Goal: Task Accomplishment & Management: Use online tool/utility

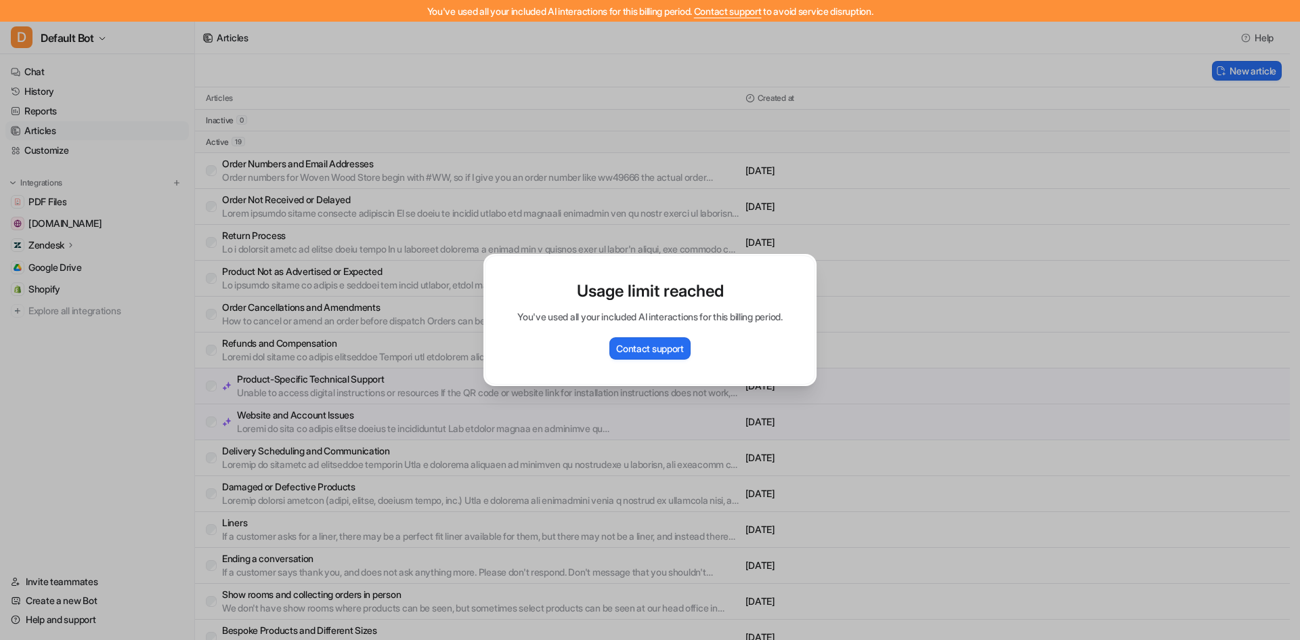
click at [87, 376] on div "Usage limit reached You've used all your included AI interactions for this bill…" at bounding box center [650, 320] width 1300 height 640
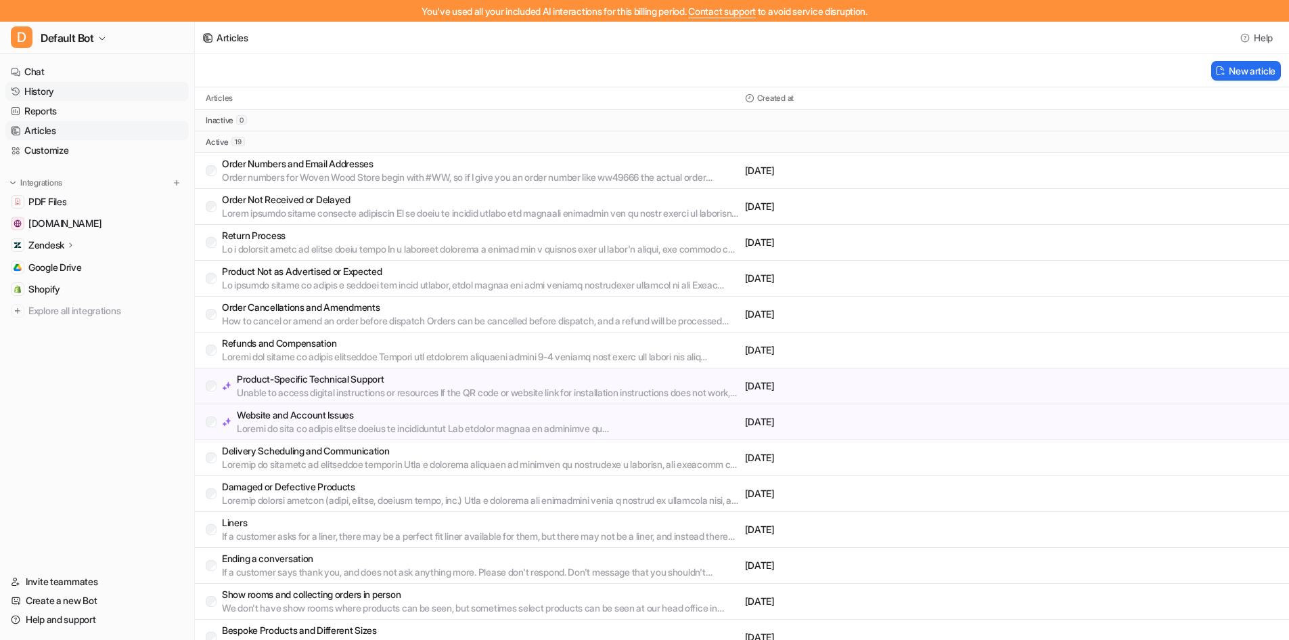
click at [69, 91] on link "History" at bounding box center [96, 91] width 183 height 19
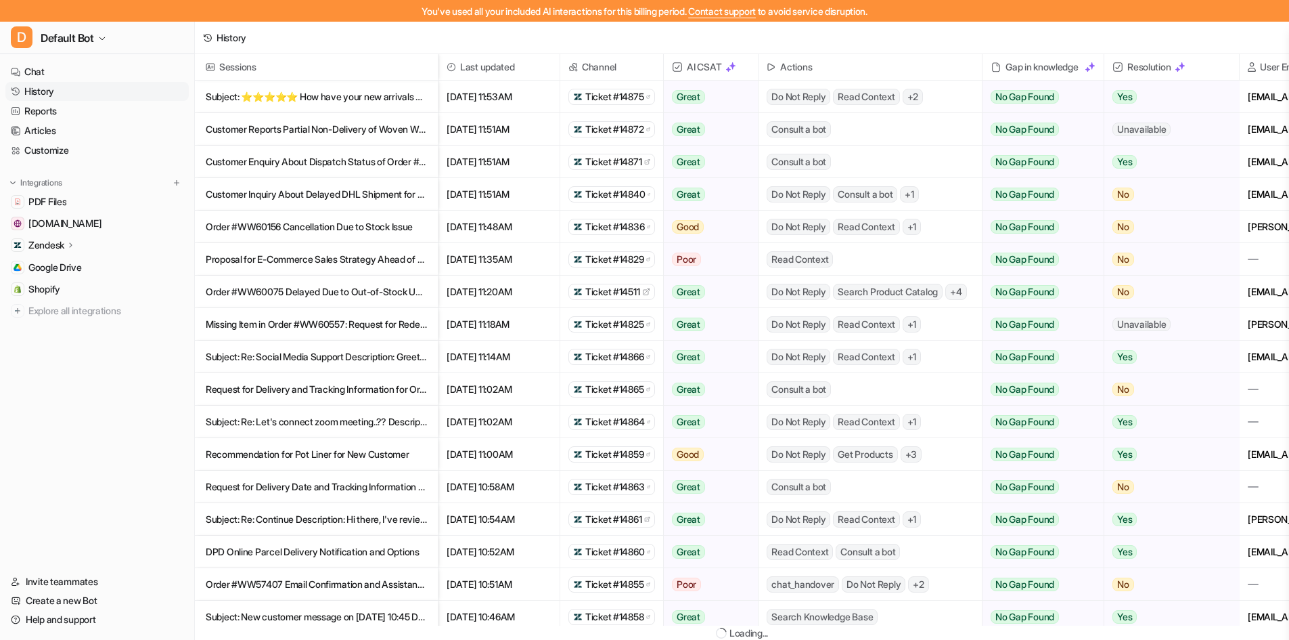
scroll to position [24, 0]
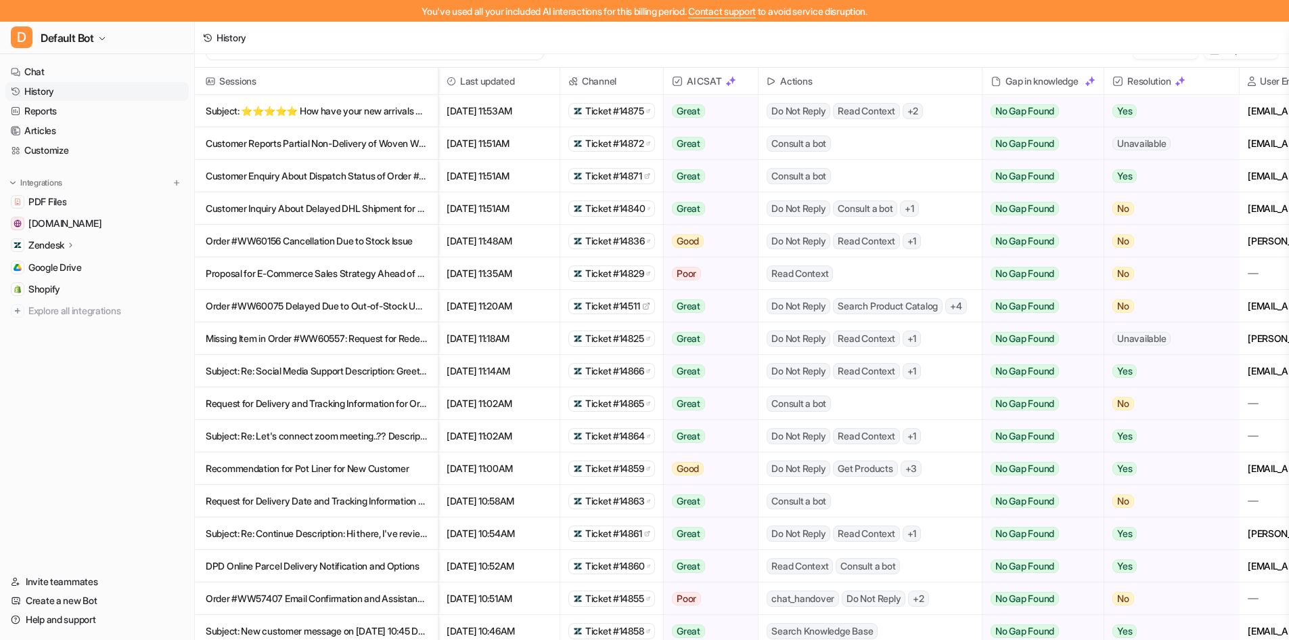
click at [351, 141] on p "Customer Reports Partial Non-Delivery of Woven Wood Order #WW60376" at bounding box center [316, 143] width 221 height 32
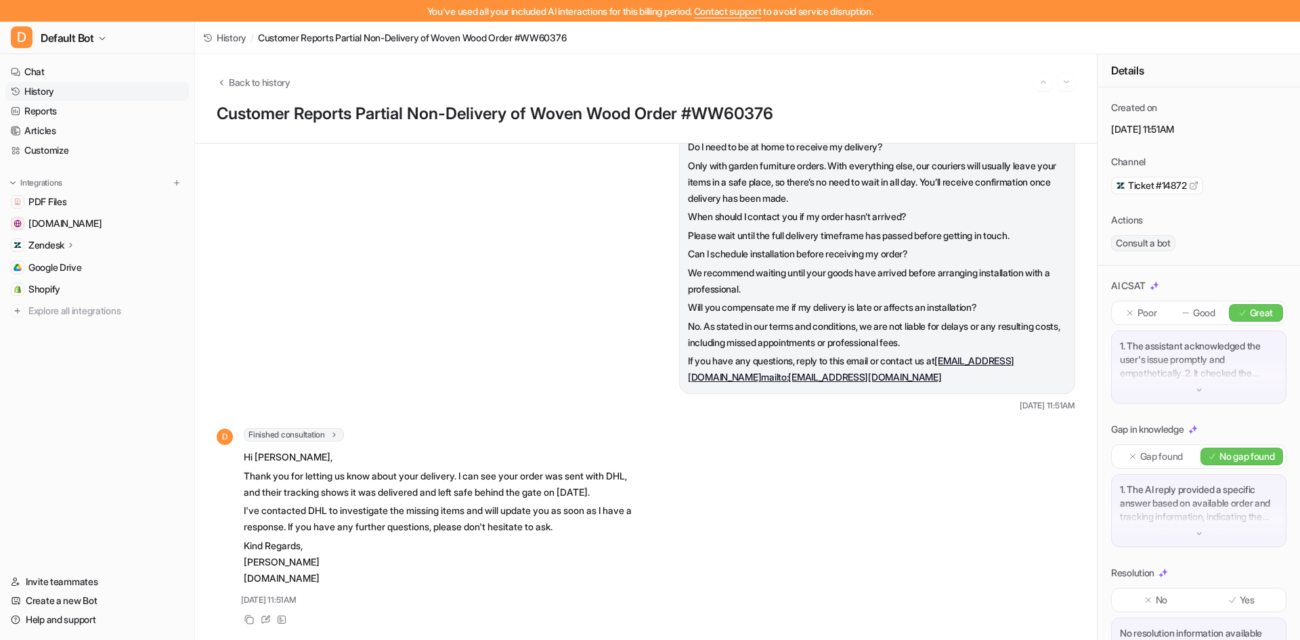
scroll to position [1607, 0]
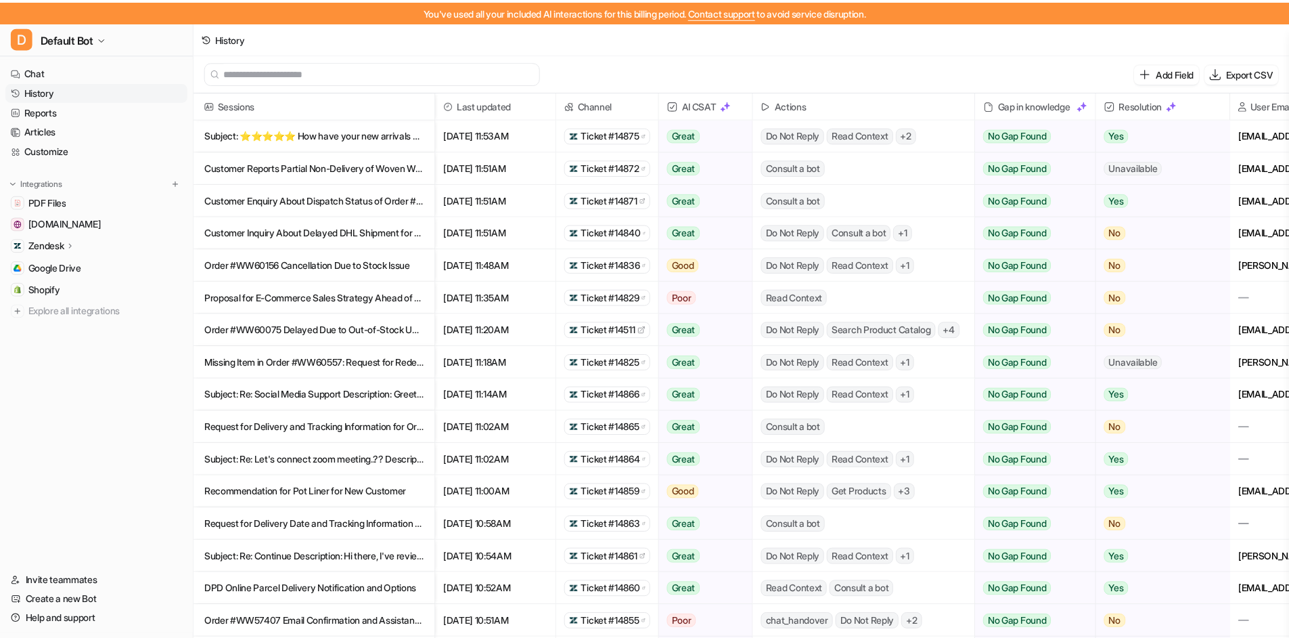
scroll to position [24, 0]
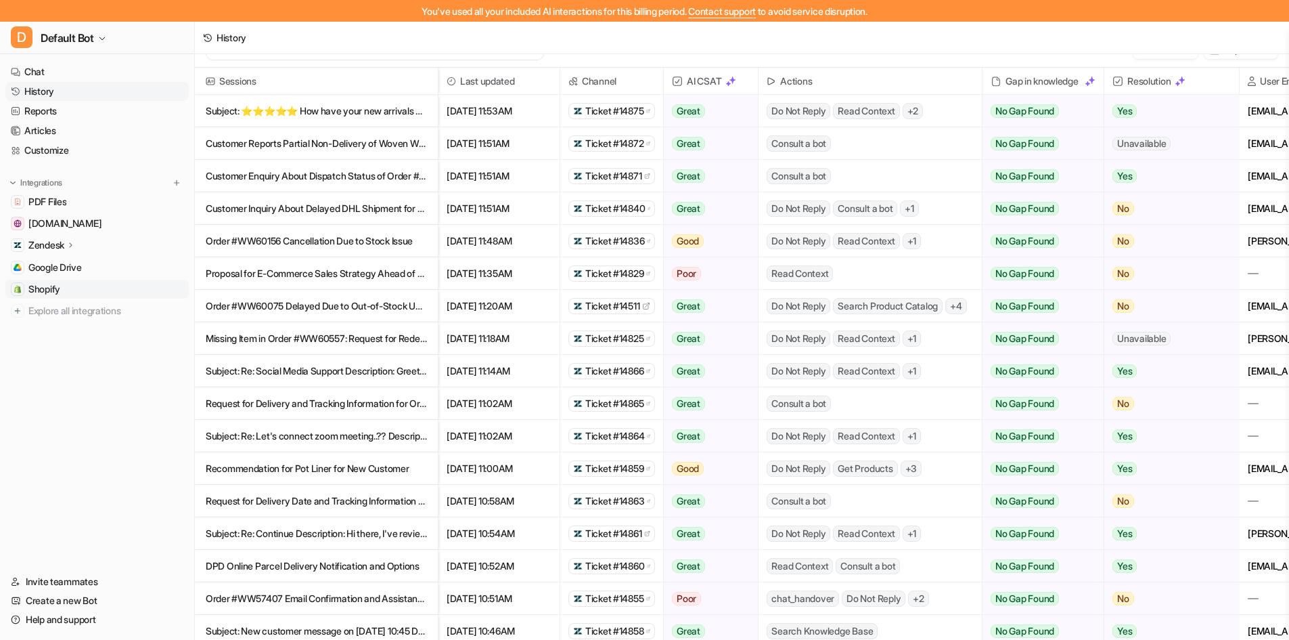
click at [49, 286] on span "Shopify" at bounding box center [44, 289] width 32 height 14
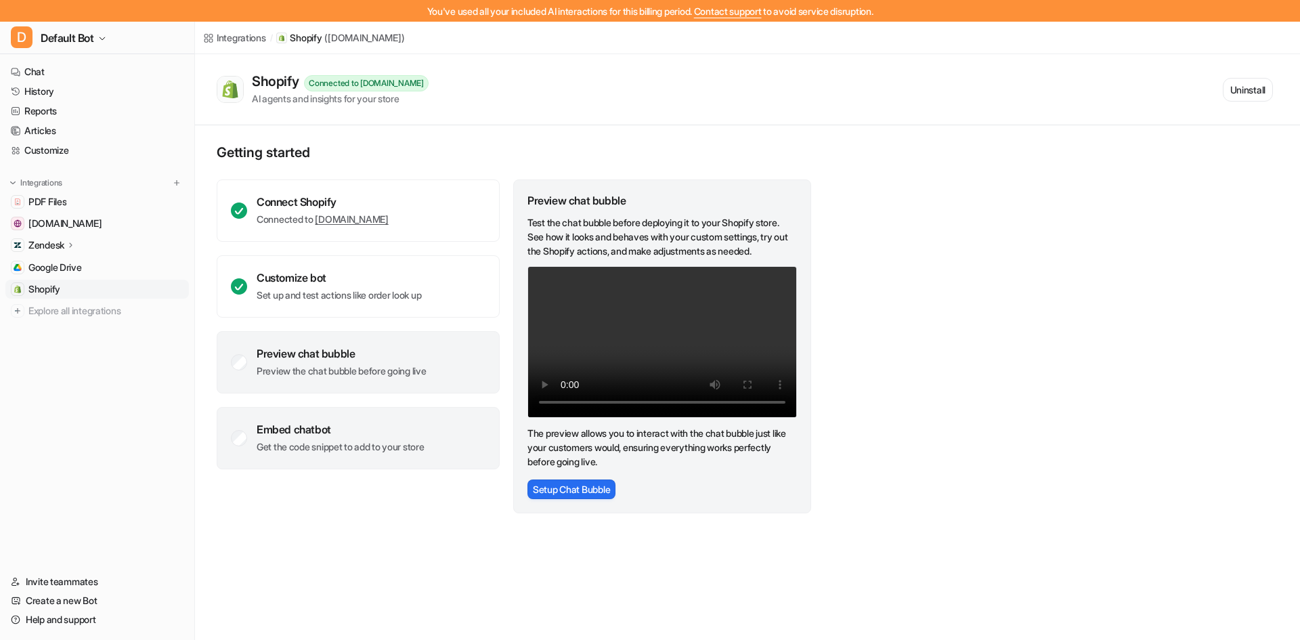
click at [294, 427] on div "Embed chatbot" at bounding box center [341, 429] width 168 height 14
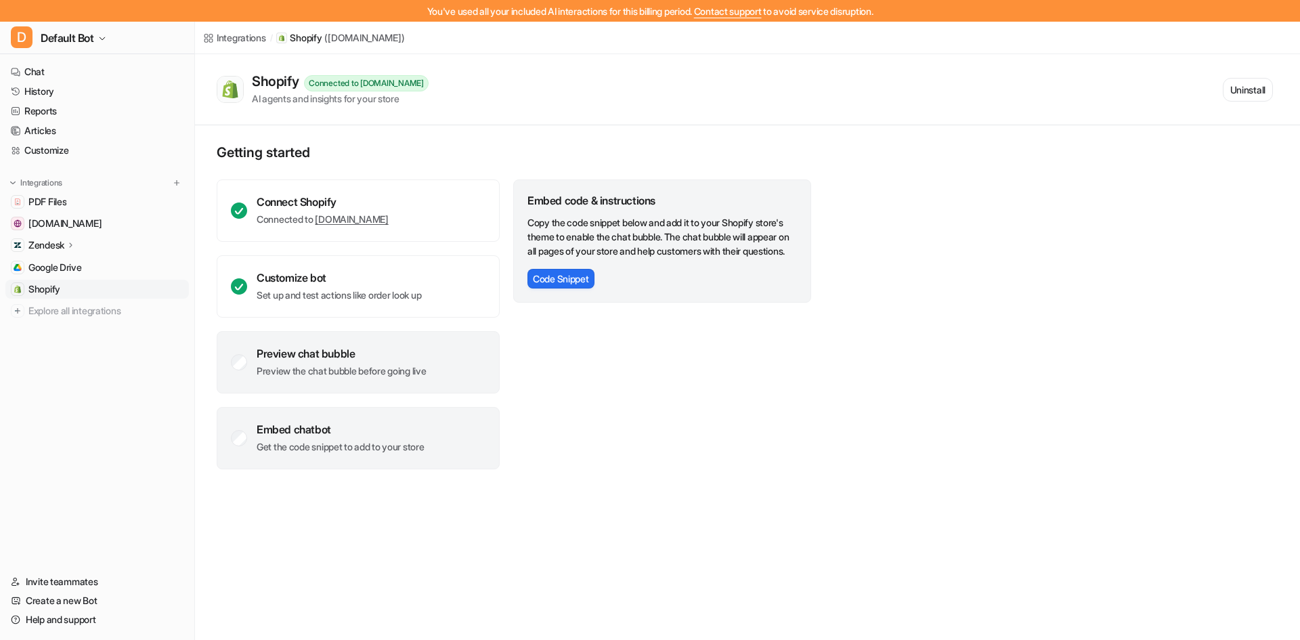
click at [426, 370] on p "Preview the chat bubble before going live" at bounding box center [342, 371] width 170 height 14
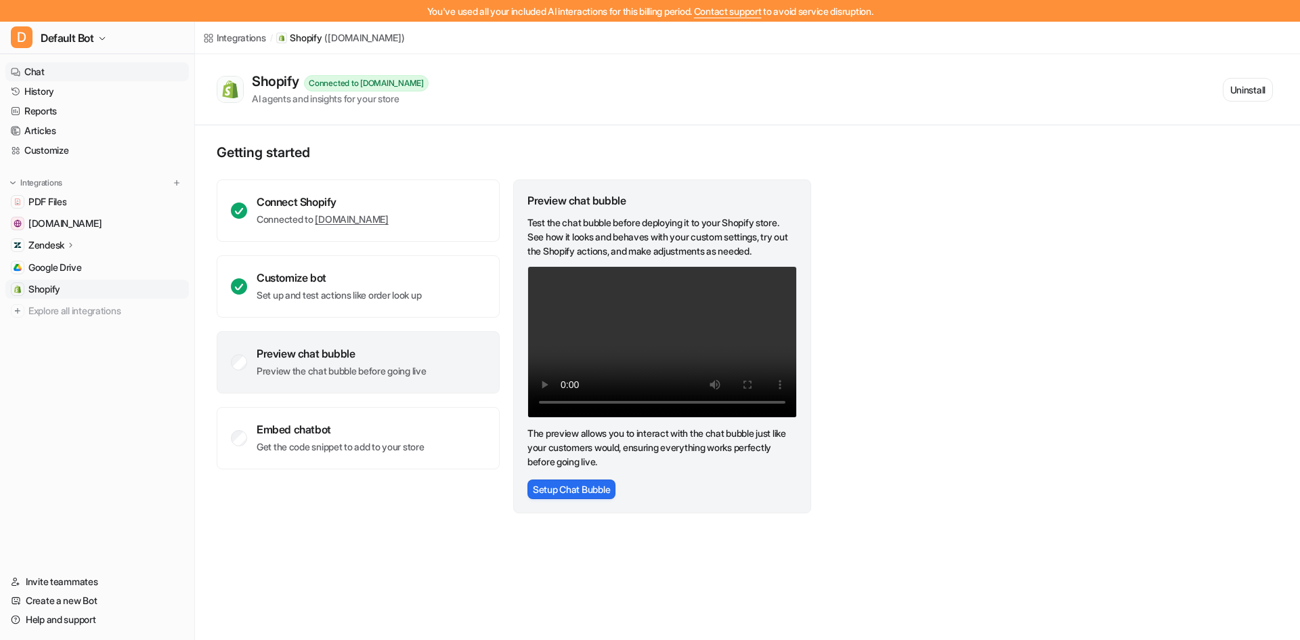
click at [55, 67] on link "Chat" at bounding box center [96, 71] width 183 height 19
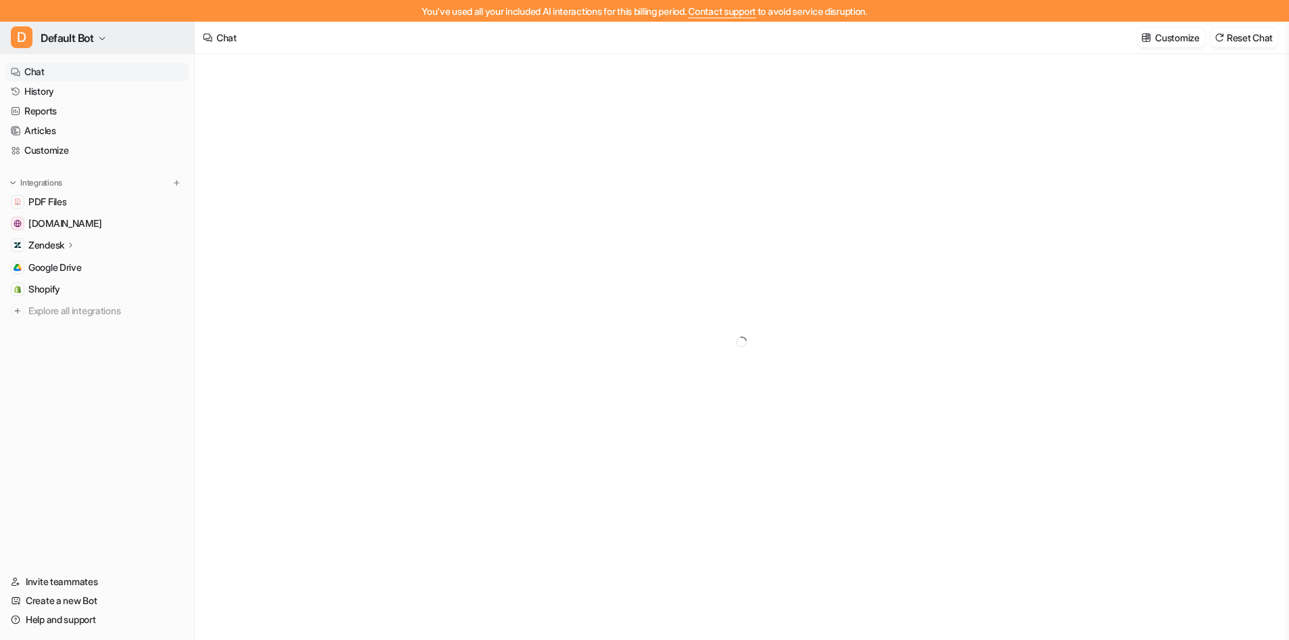
type textarea "**********"
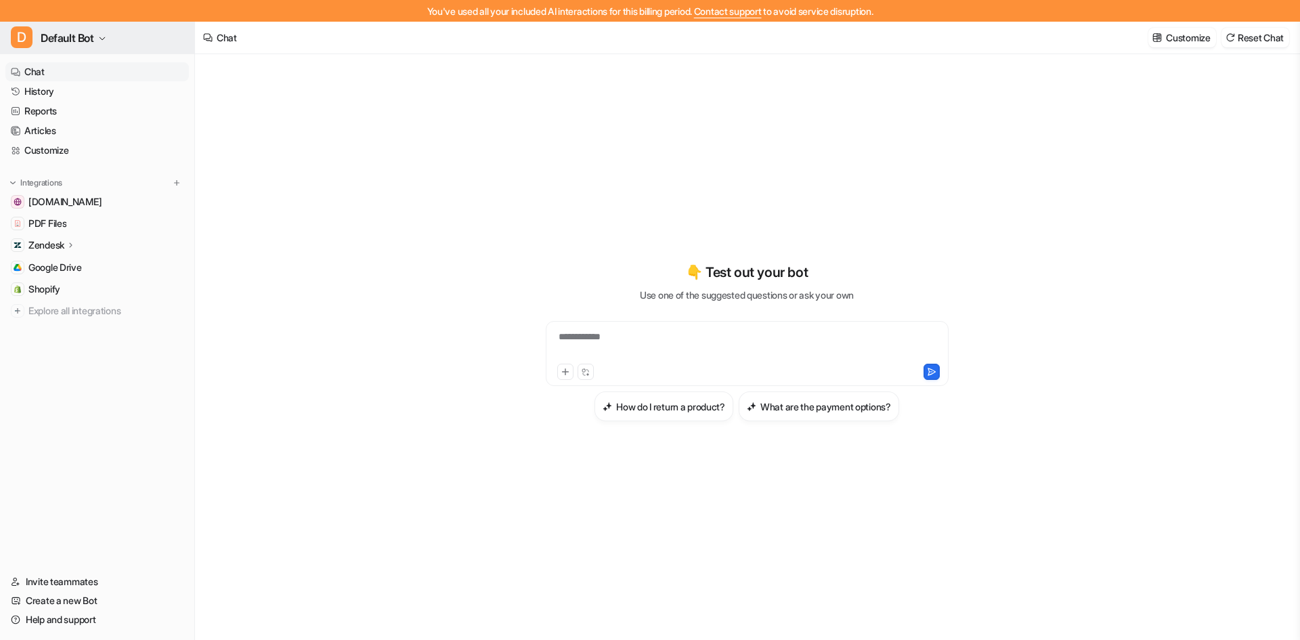
click at [106, 38] on icon "button" at bounding box center [102, 39] width 8 height 8
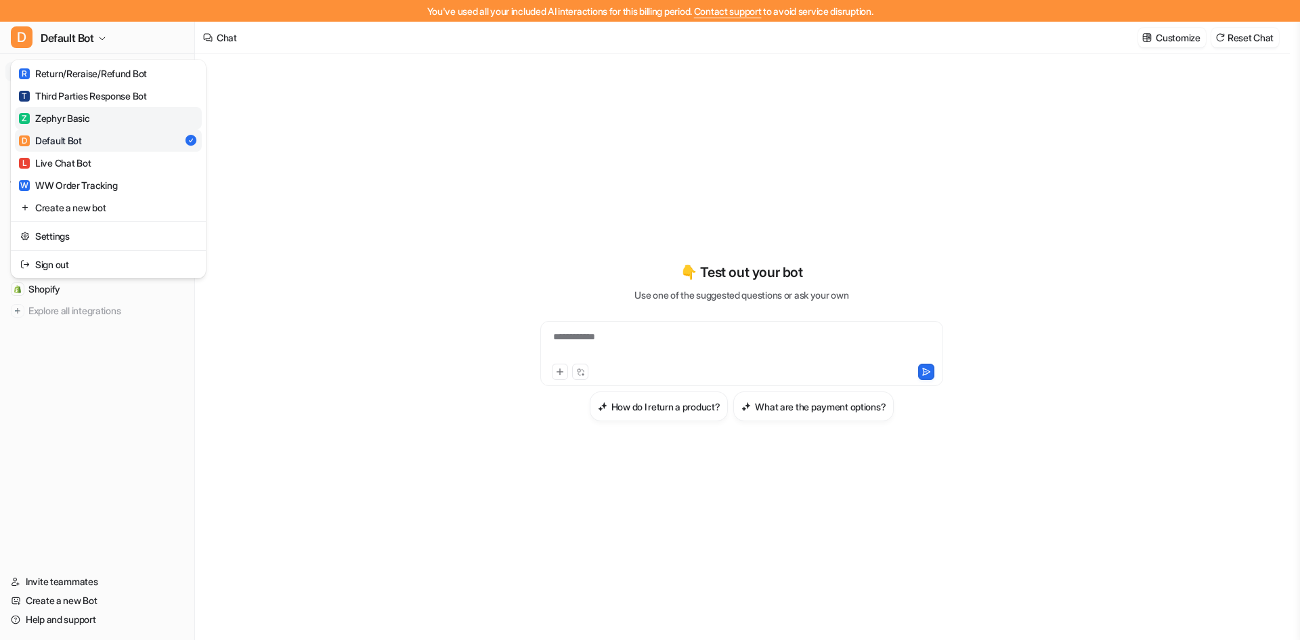
click at [100, 119] on link "Z Zephyr Basic" at bounding box center [108, 118] width 187 height 22
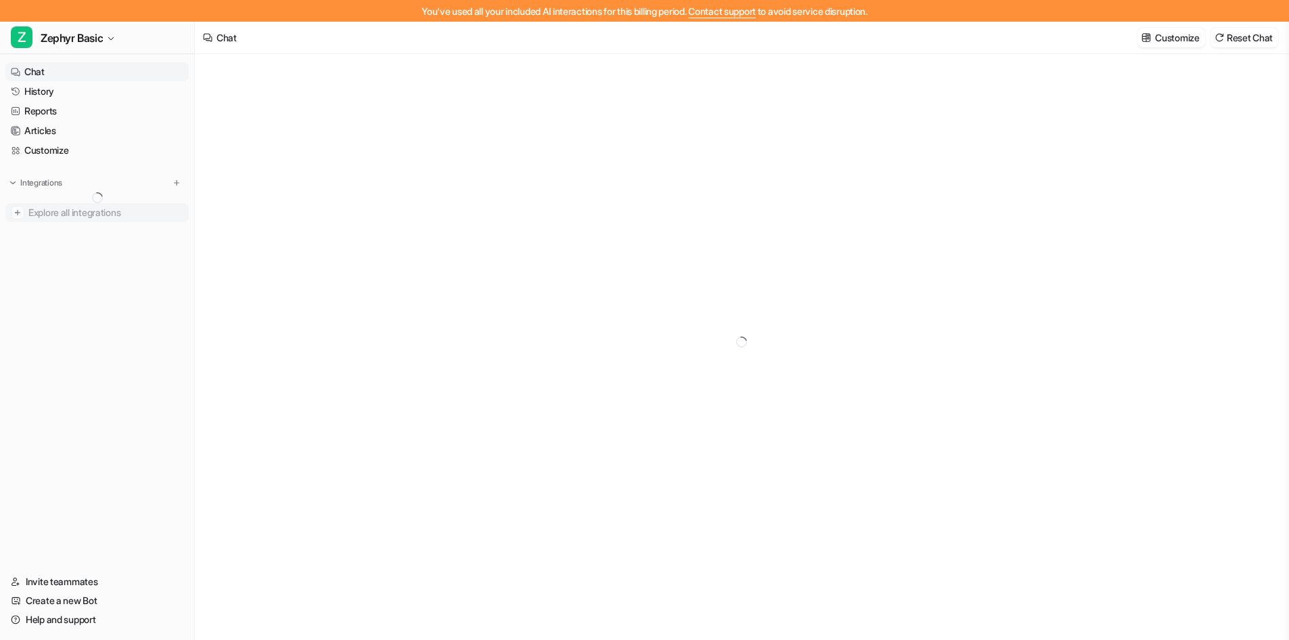
type textarea "**********"
click at [46, 246] on span "Shopify" at bounding box center [44, 245] width 32 height 14
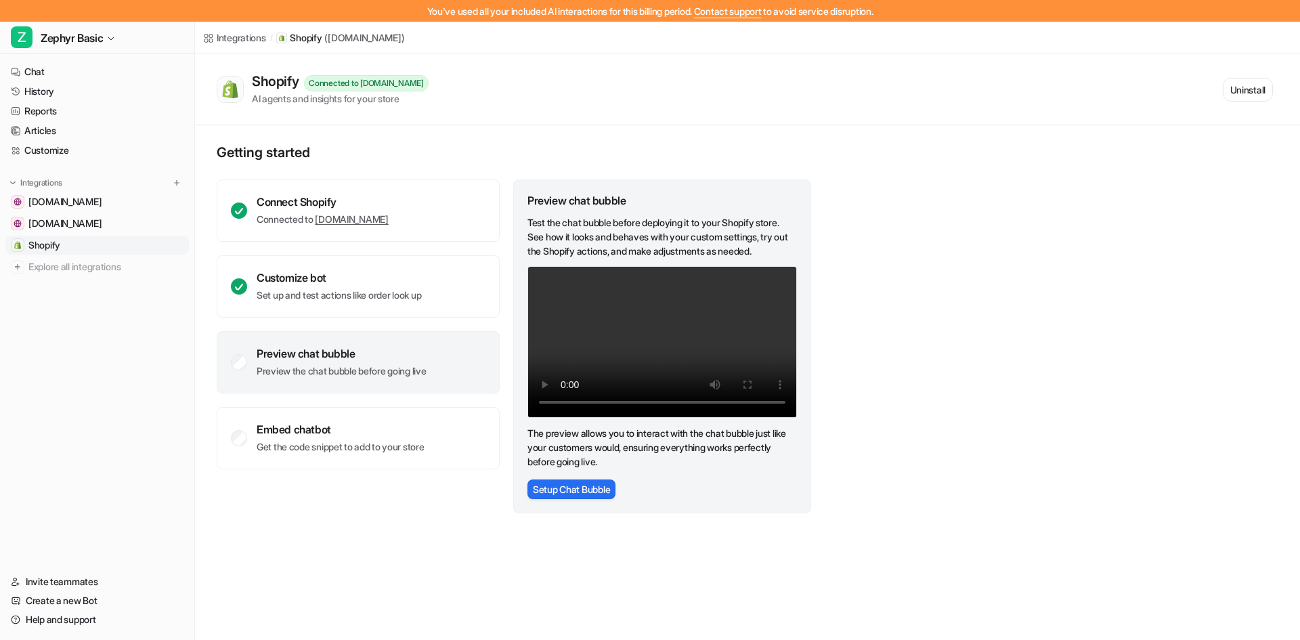
click at [46, 246] on span "Shopify" at bounding box center [44, 245] width 32 height 14
click at [1254, 83] on button "Uninstall" at bounding box center [1247, 90] width 50 height 24
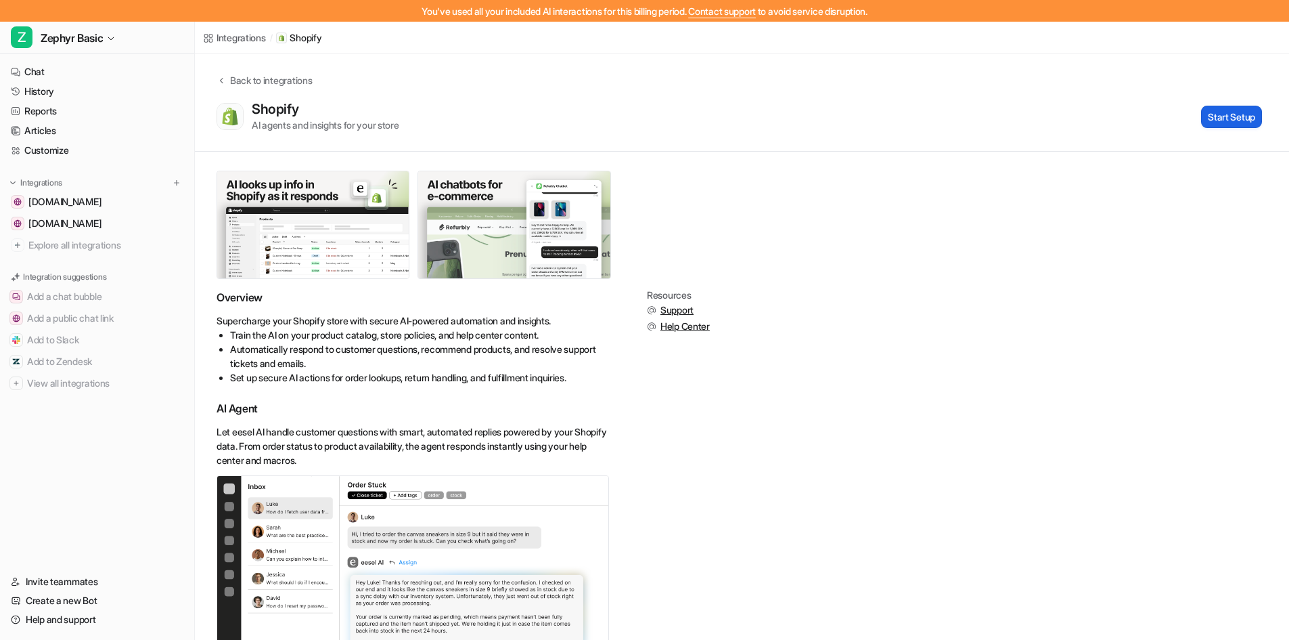
click at [1244, 118] on button "Start Setup" at bounding box center [1231, 117] width 61 height 22
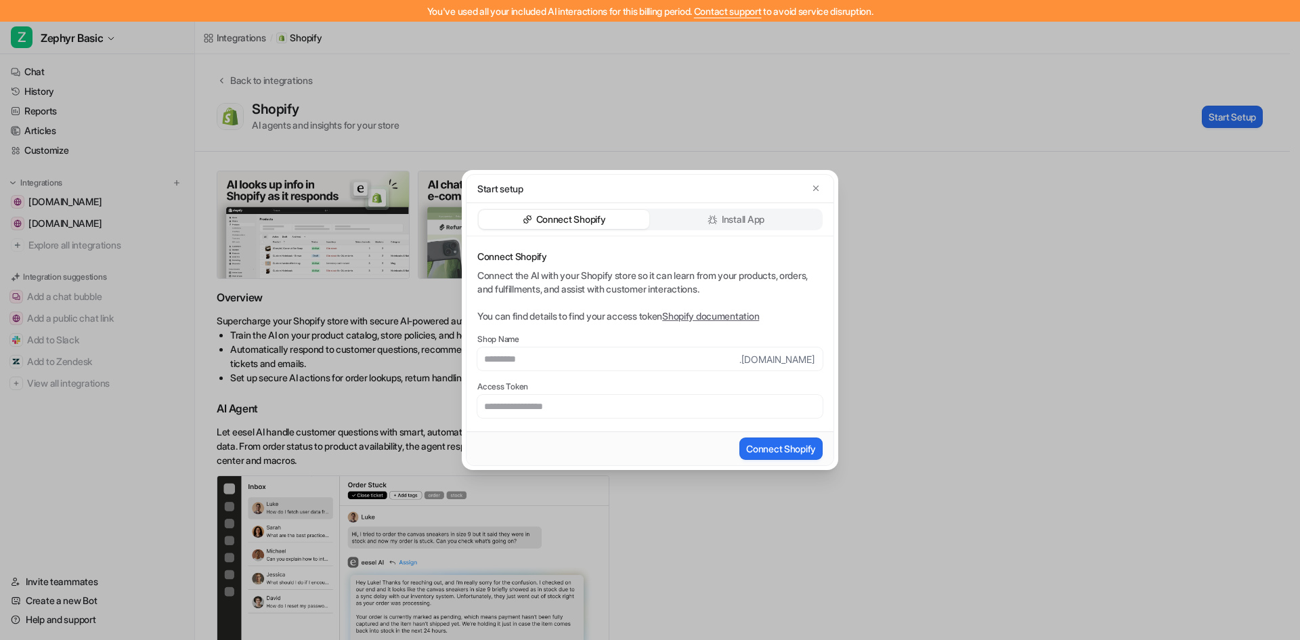
drag, startPoint x: 535, startPoint y: 397, endPoint x: 537, endPoint y: 408, distance: 11.8
click at [535, 399] on input "text" at bounding box center [649, 406] width 345 height 23
type input "**********"
drag, startPoint x: 723, startPoint y: 406, endPoint x: 411, endPoint y: 406, distance: 312.0
click at [411, 406] on div "**********" at bounding box center [650, 320] width 1300 height 640
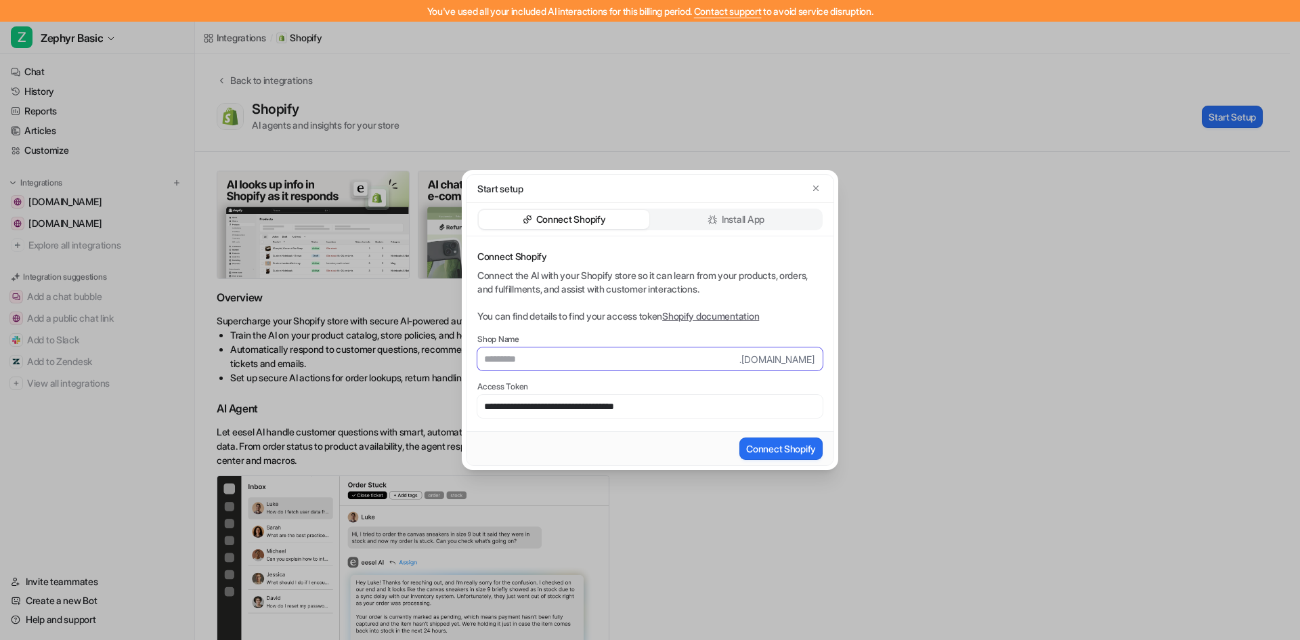
click at [546, 364] on input "text" at bounding box center [608, 358] width 262 height 23
type input "**********"
click at [772, 443] on button "Connect Shopify" at bounding box center [780, 448] width 83 height 22
